Goal: Navigation & Orientation: Find specific page/section

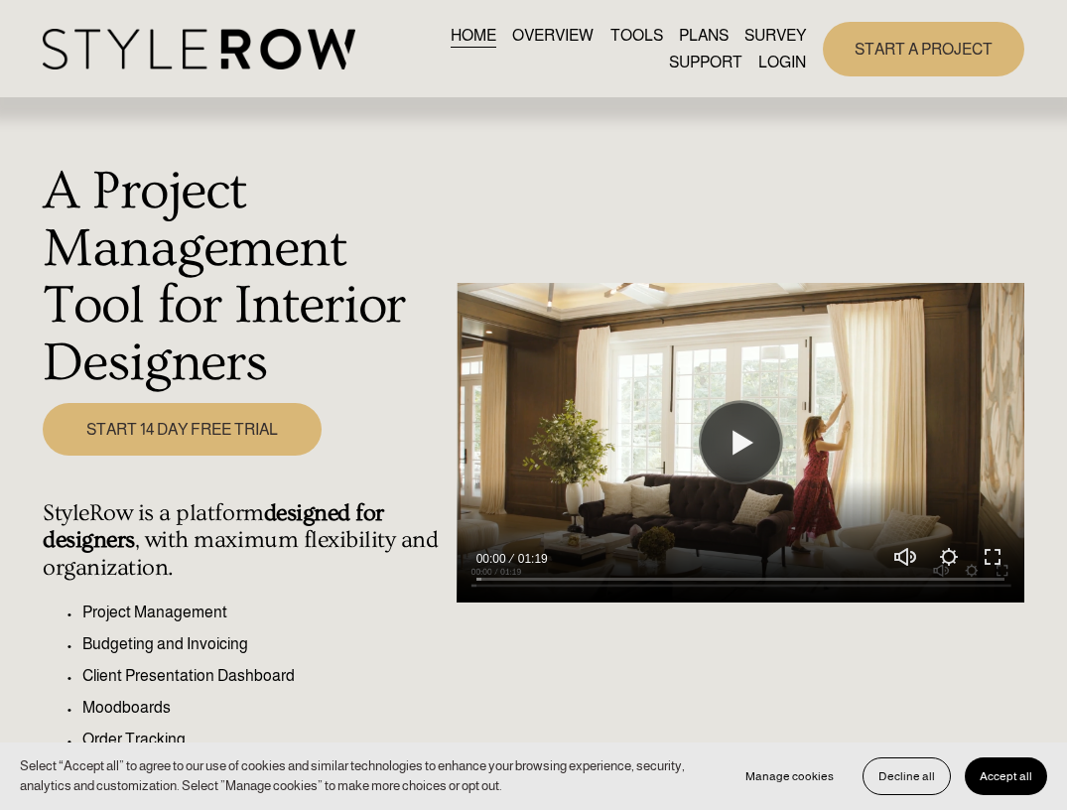
click at [780, 58] on link "LOGIN" at bounding box center [783, 62] width 48 height 27
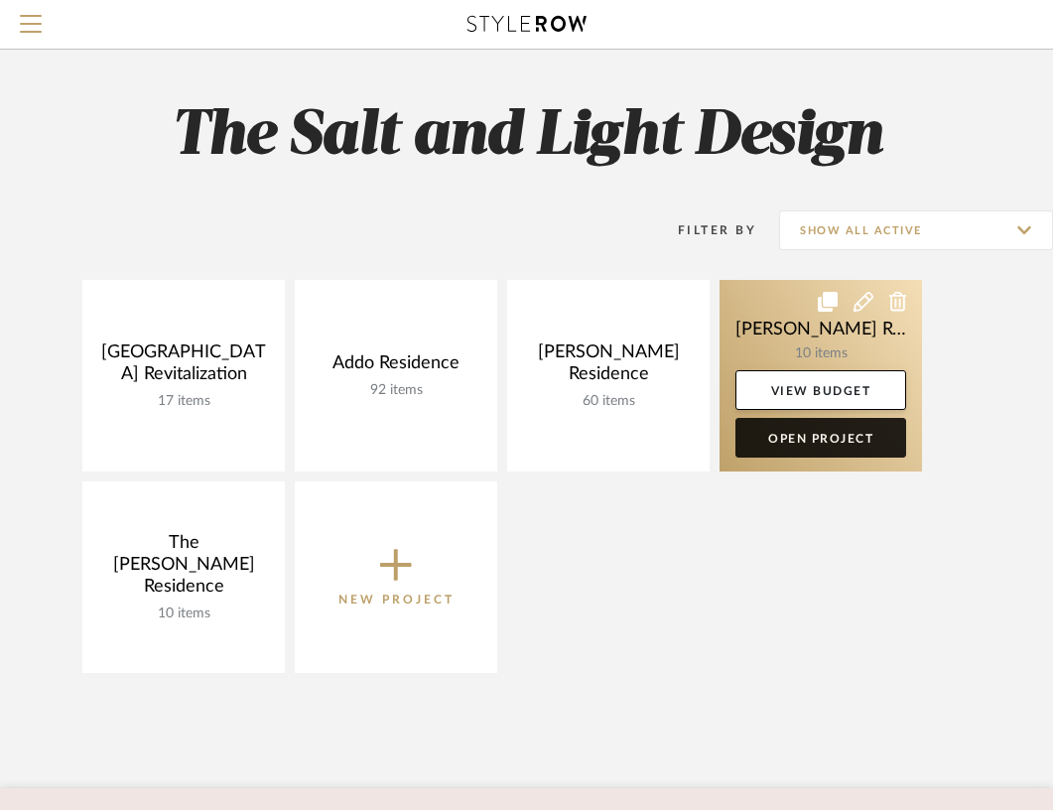
click at [820, 439] on link "Open Project" at bounding box center [821, 438] width 171 height 40
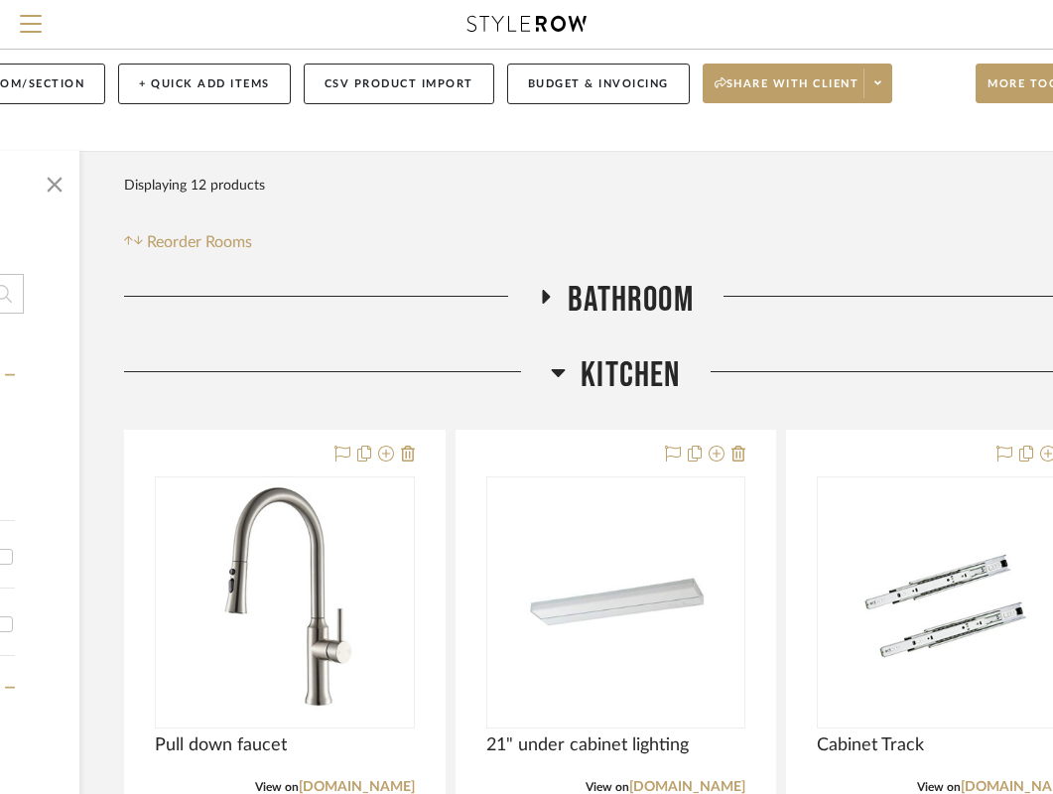
scroll to position [145, 301]
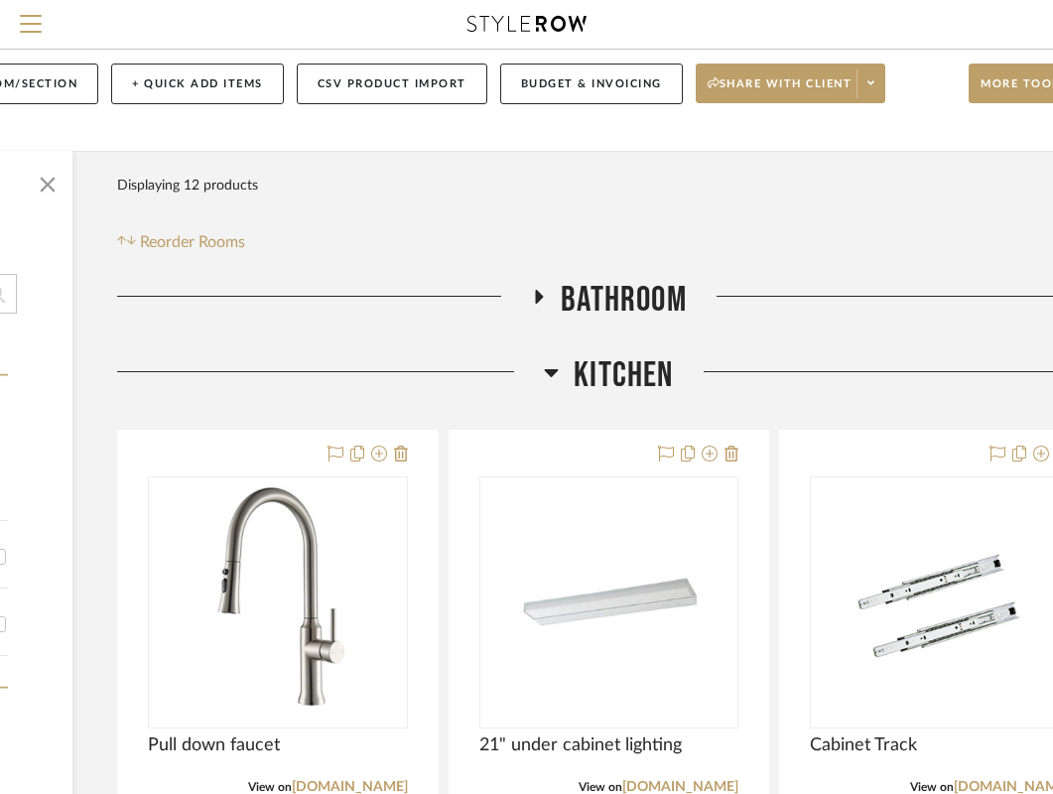
click at [552, 373] on icon at bounding box center [552, 373] width 14 height 8
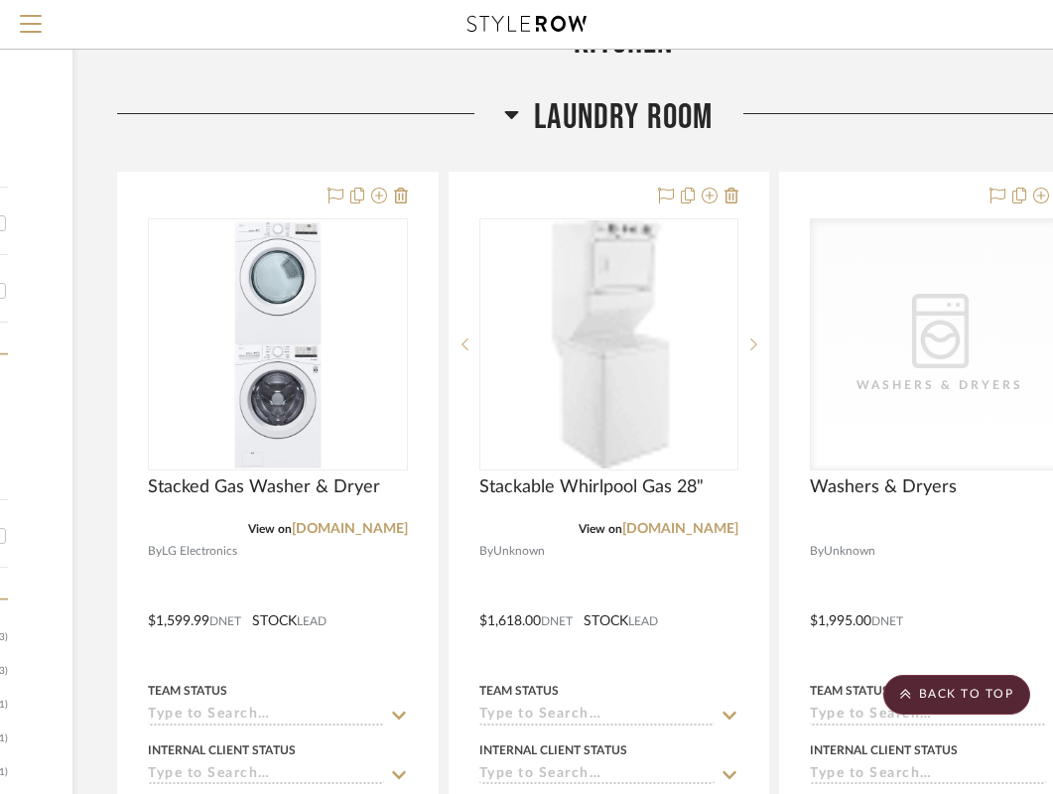
scroll to position [473, 301]
